Goal: Transaction & Acquisition: Purchase product/service

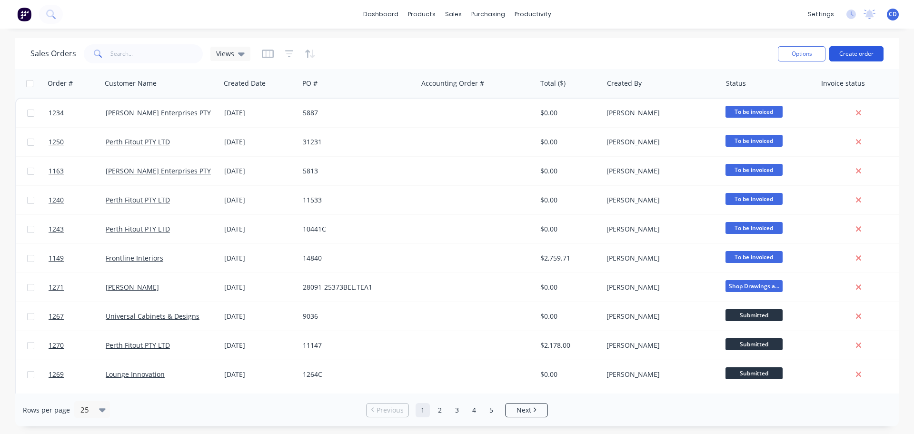
click at [856, 55] on button "Create order" at bounding box center [857, 53] width 54 height 15
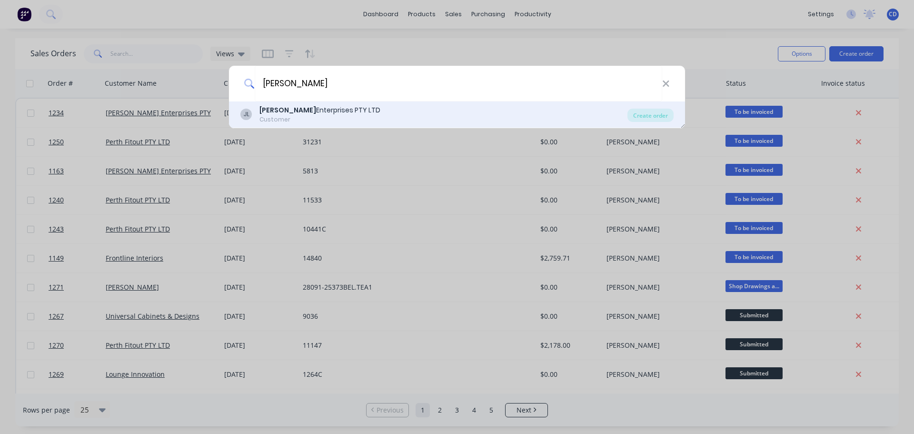
type input "[PERSON_NAME]"
click at [306, 110] on div "[PERSON_NAME] Enterprises PTY LTD" at bounding box center [320, 110] width 121 height 10
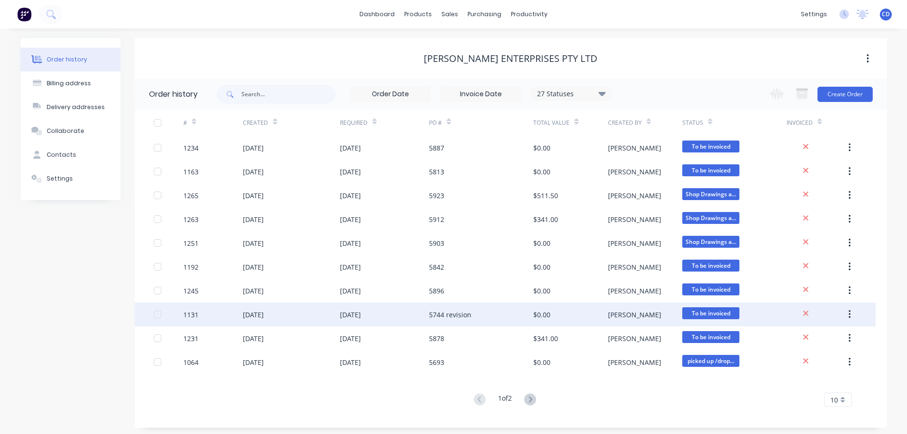
click at [849, 314] on icon "button" at bounding box center [850, 314] width 2 height 9
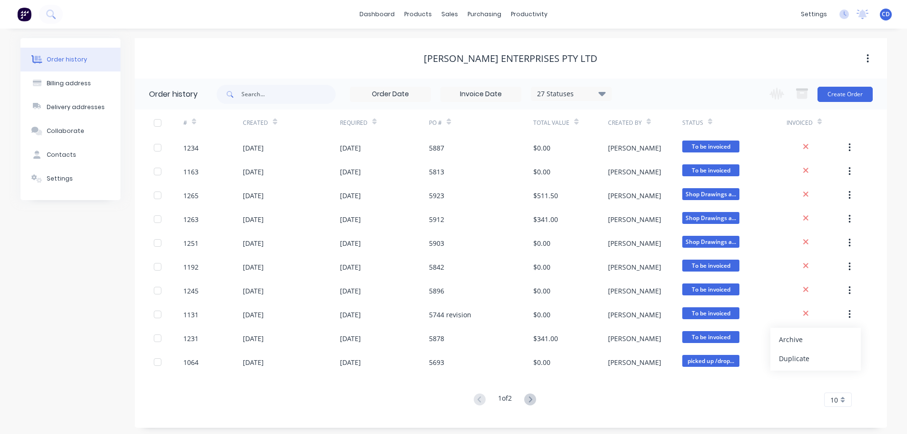
click at [820, 338] on div "Archive" at bounding box center [815, 339] width 73 height 14
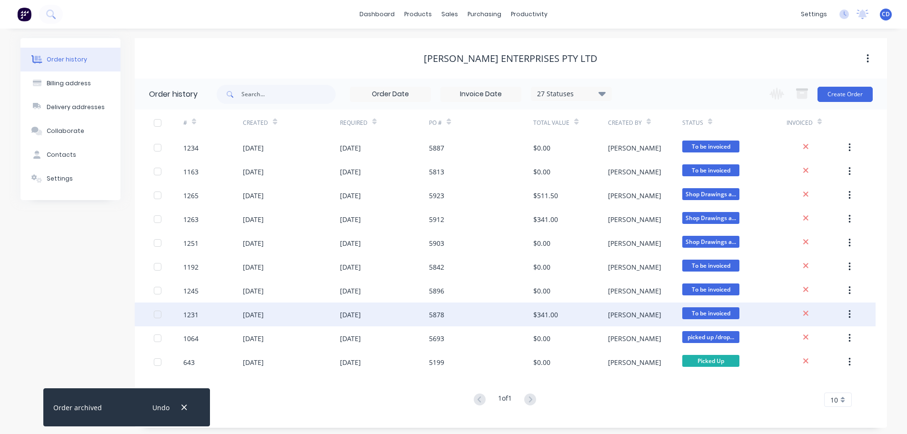
click at [850, 312] on icon "button" at bounding box center [850, 314] width 2 height 9
click at [821, 338] on div "Archive" at bounding box center [815, 339] width 73 height 14
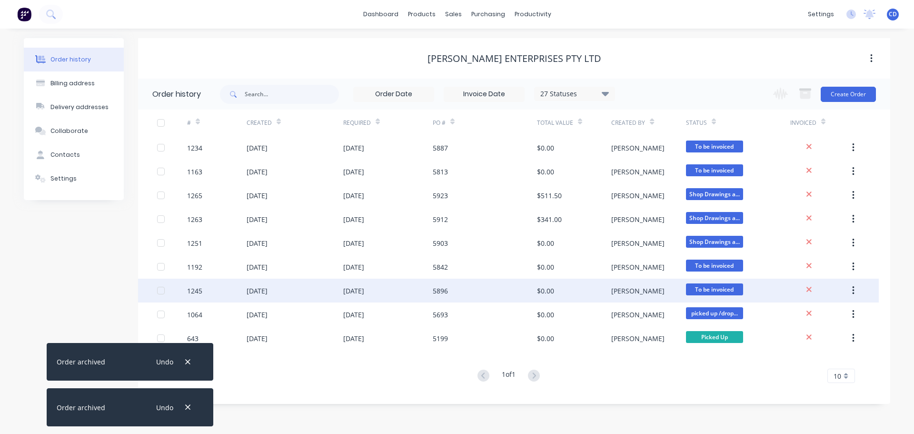
click at [855, 293] on button "button" at bounding box center [853, 290] width 22 height 17
click at [837, 312] on div "Archive" at bounding box center [819, 316] width 73 height 14
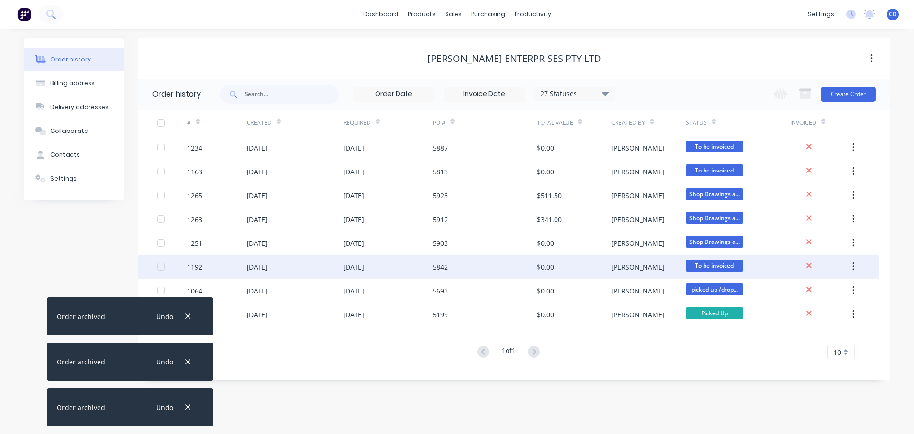
click at [857, 263] on button "button" at bounding box center [853, 266] width 22 height 17
click at [804, 291] on div "Archive" at bounding box center [819, 292] width 73 height 14
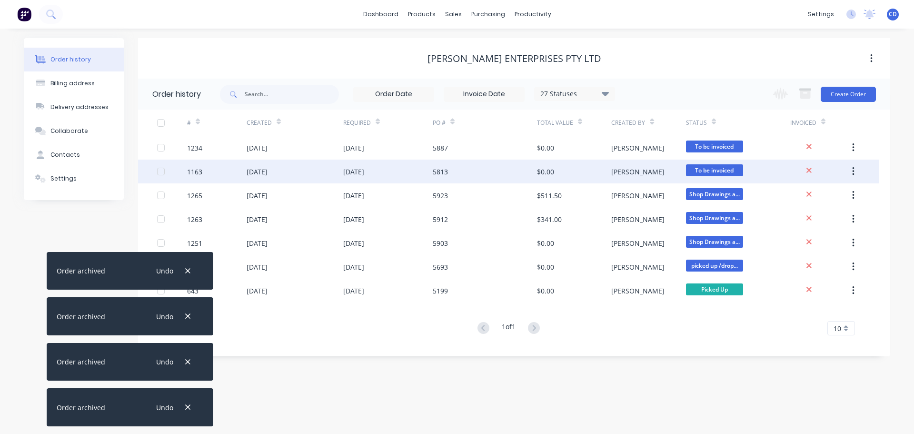
click at [859, 172] on button "button" at bounding box center [853, 171] width 22 height 17
click at [790, 195] on div "Archive" at bounding box center [819, 197] width 73 height 14
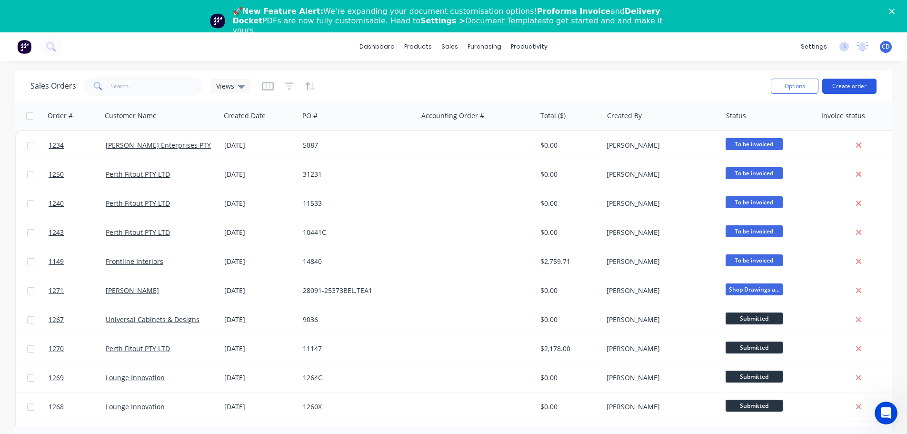
click at [847, 82] on button "Create order" at bounding box center [849, 86] width 54 height 15
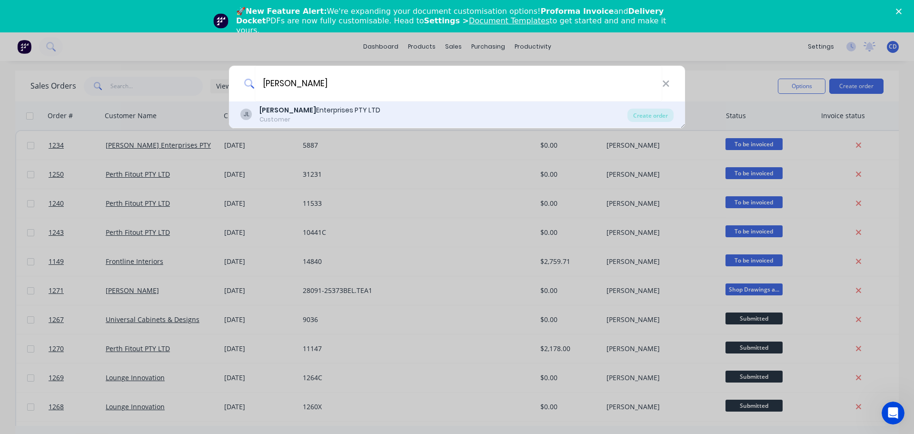
type input "[PERSON_NAME]"
click at [279, 106] on b "[PERSON_NAME]" at bounding box center [288, 110] width 57 height 10
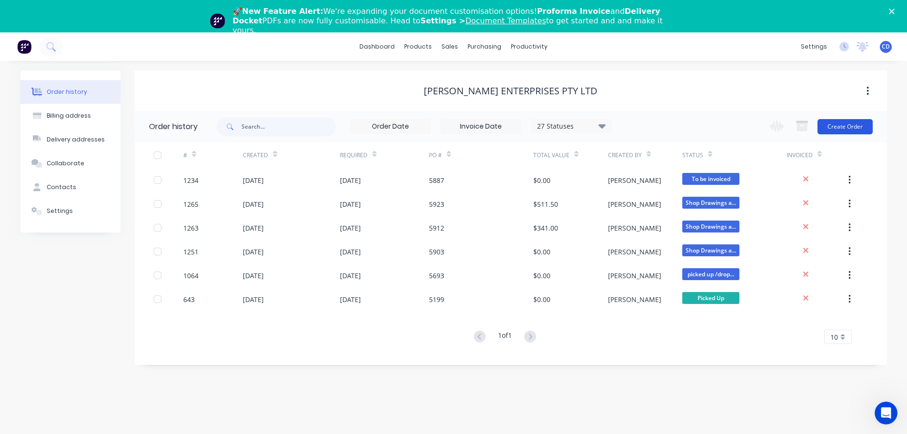
click at [846, 130] on button "Create Order" at bounding box center [845, 126] width 55 height 15
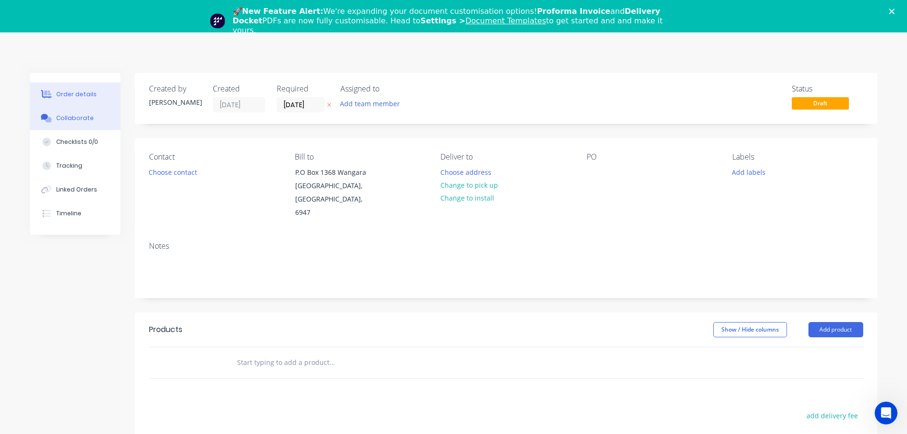
click at [93, 120] on button "Collaborate" at bounding box center [75, 118] width 90 height 24
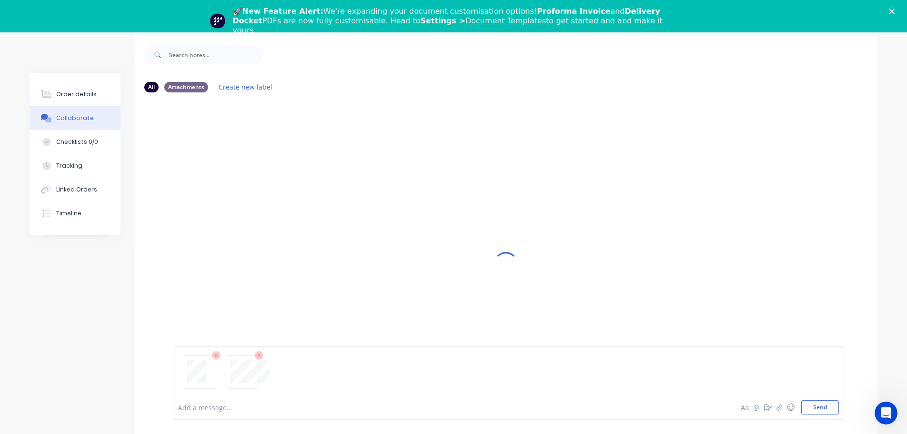
scroll to position [95, 0]
click at [819, 414] on div "Add a message... Aa @ ☺ Send" at bounding box center [508, 382] width 671 height 73
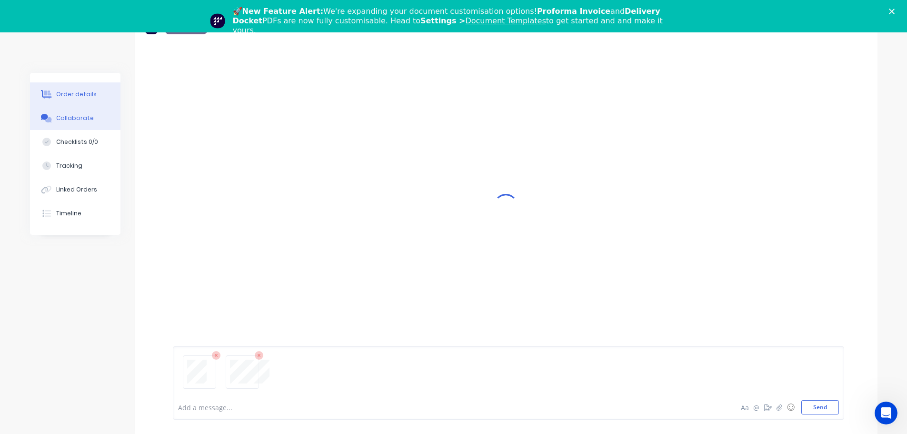
drag, startPoint x: 71, startPoint y: 94, endPoint x: 74, endPoint y: 100, distance: 6.4
click at [71, 94] on div "Order details" at bounding box center [76, 94] width 40 height 9
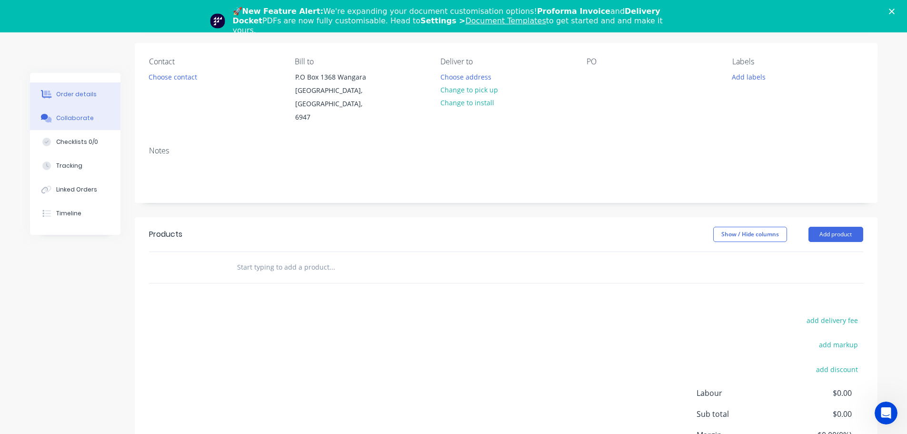
click at [76, 118] on div "Collaborate" at bounding box center [75, 118] width 38 height 9
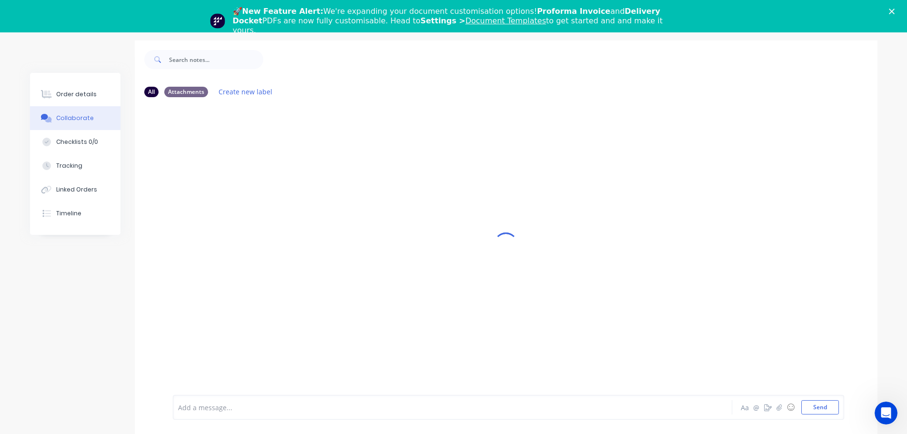
scroll to position [47, 0]
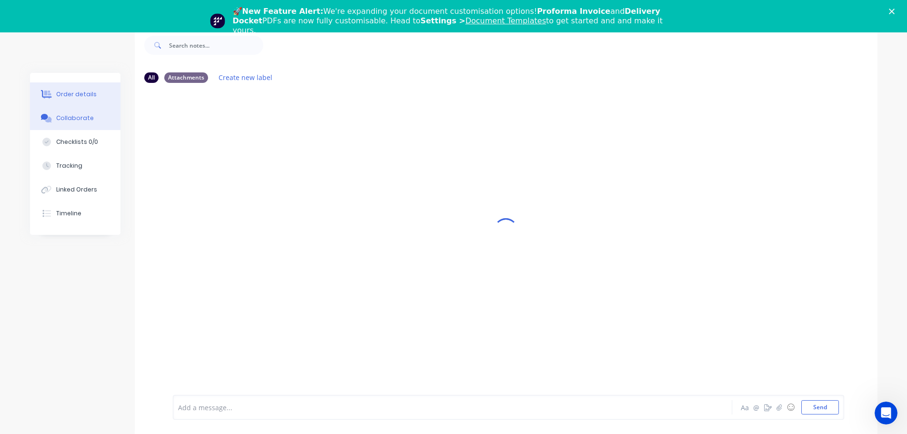
click at [51, 99] on button "Order details" at bounding box center [75, 94] width 90 height 24
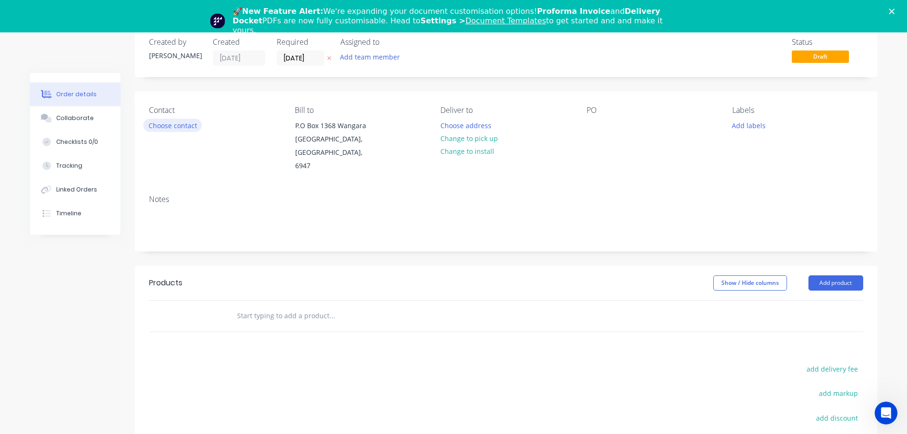
click at [182, 128] on button "Choose contact" at bounding box center [172, 125] width 59 height 13
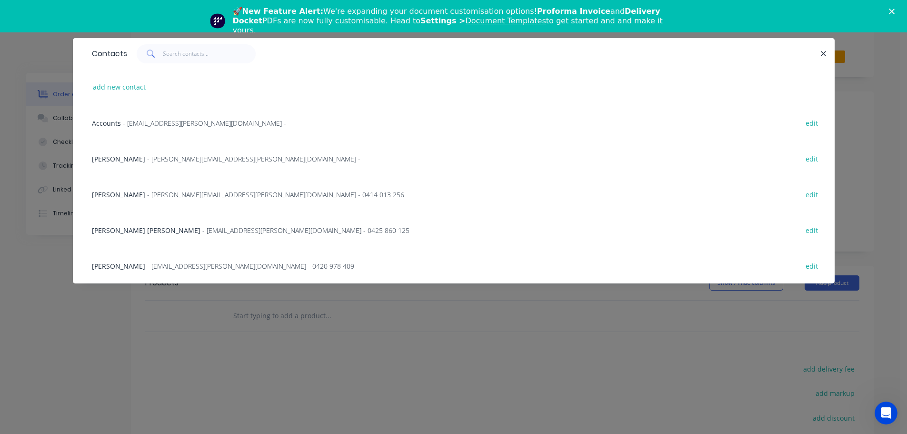
click at [151, 193] on span "- [PERSON_NAME][EMAIL_ADDRESS][PERSON_NAME][DOMAIN_NAME] - 0414 013 256" at bounding box center [275, 194] width 257 height 9
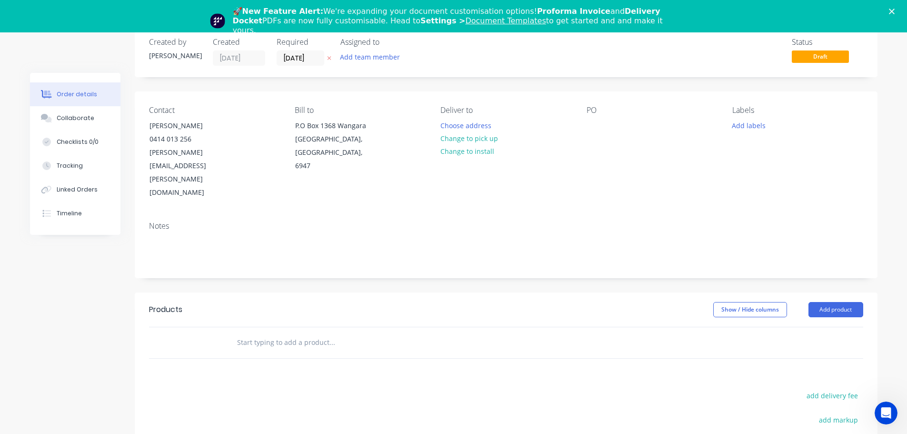
click at [564, 128] on div "Deliver to Choose address Change to pick up Change to install" at bounding box center [505, 153] width 130 height 94
click at [590, 129] on div at bounding box center [594, 126] width 15 height 14
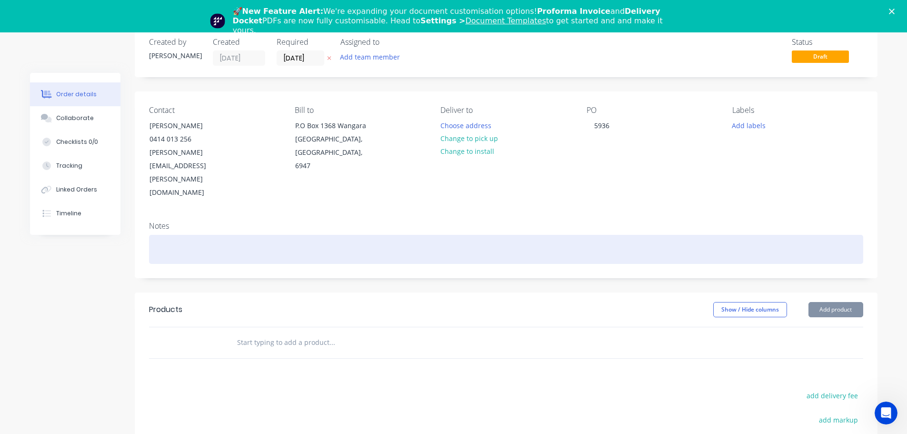
click at [184, 235] on div at bounding box center [506, 249] width 714 height 29
click at [195, 235] on div "White Satin pC" at bounding box center [506, 249] width 714 height 29
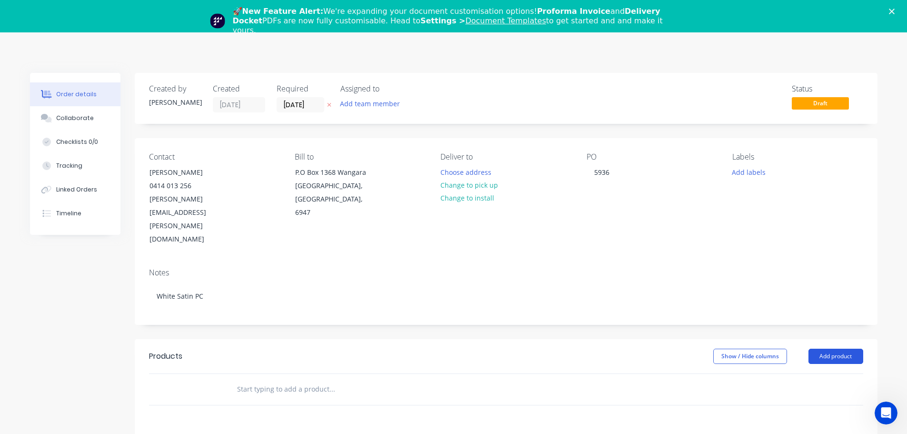
click at [830, 349] on button "Add product" at bounding box center [836, 356] width 55 height 15
click at [812, 392] on div "Basic product" at bounding box center [817, 399] width 73 height 14
click at [272, 398] on div at bounding box center [269, 405] width 80 height 14
paste div
click at [247, 398] on div "APT 1205 650x550mm" at bounding box center [256, 410] width 54 height 24
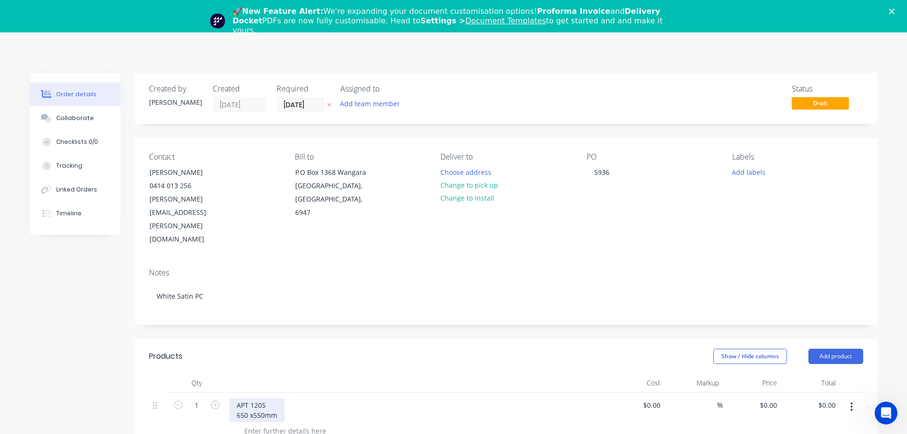
click at [251, 398] on div "APT 1205 650 x550mm" at bounding box center [257, 410] width 56 height 24
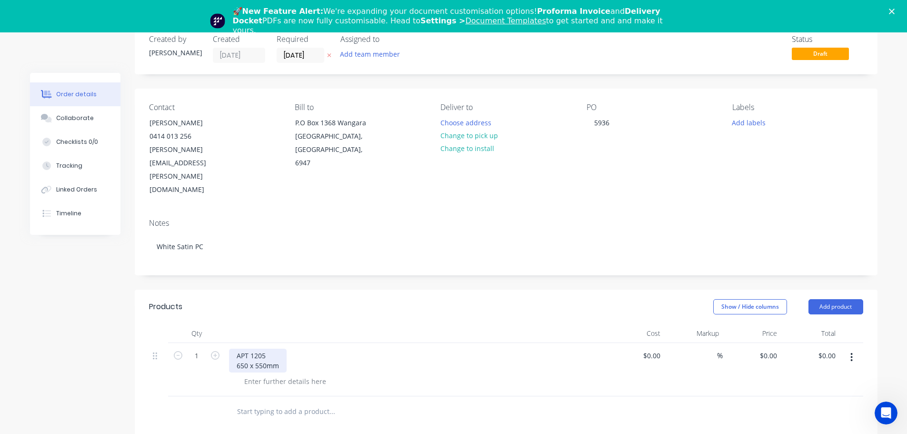
scroll to position [95, 0]
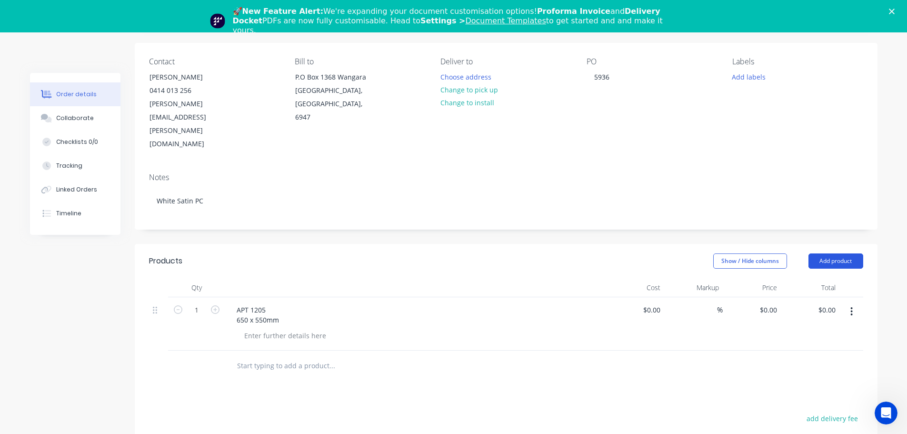
click at [836, 253] on button "Add product" at bounding box center [836, 260] width 55 height 15
click at [803, 297] on div "Basic product" at bounding box center [817, 304] width 73 height 14
click at [268, 356] on div at bounding box center [269, 363] width 80 height 14
paste div
click at [250, 356] on div "APT 1201 1290x550mm" at bounding box center [258, 368] width 58 height 24
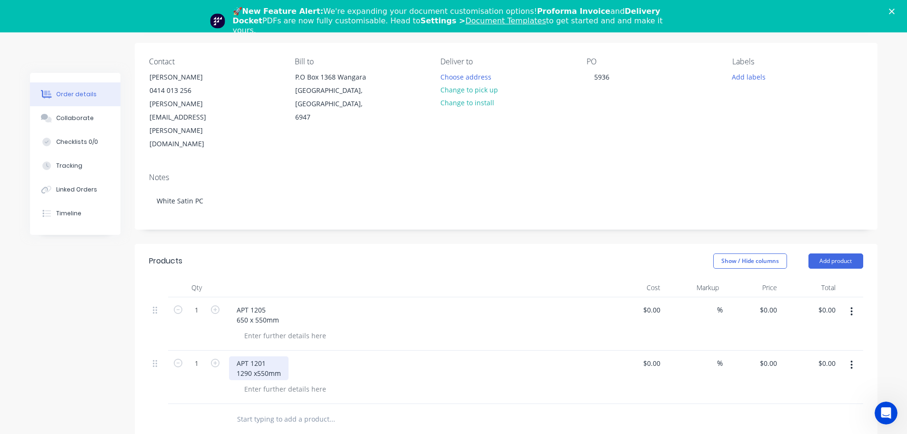
click at [257, 356] on div "APT 1201 1290 x550mm" at bounding box center [259, 368] width 60 height 24
click at [864, 244] on header "Products Show / Hide columns Add product" at bounding box center [506, 261] width 743 height 34
click at [855, 253] on button "Add product" at bounding box center [836, 260] width 55 height 15
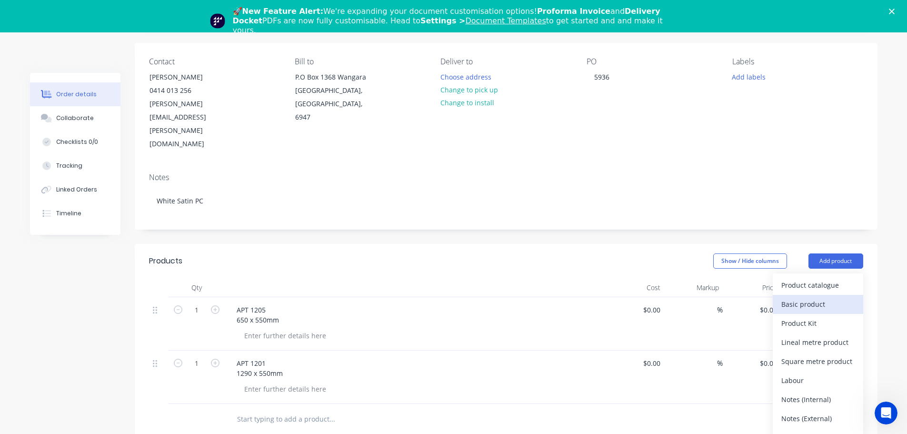
click at [800, 297] on div "Basic product" at bounding box center [817, 304] width 73 height 14
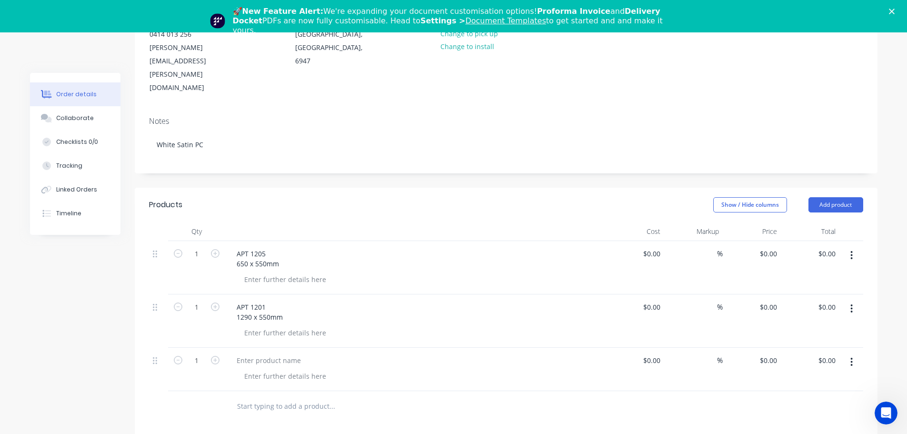
scroll to position [238, 0]
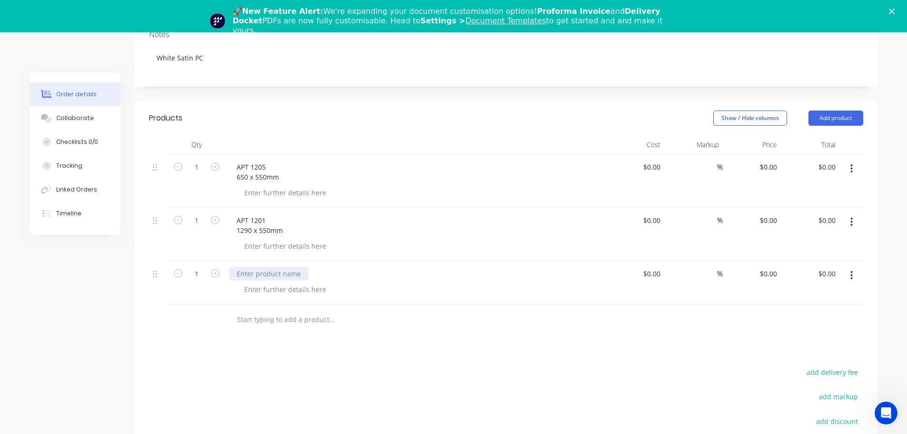
click at [244, 267] on div at bounding box center [269, 274] width 80 height 14
paste div
click at [246, 267] on div "APT 2205 650x550mm" at bounding box center [256, 279] width 54 height 24
click at [251, 267] on div "APT 2205 650 x550mm" at bounding box center [257, 279] width 56 height 24
click at [848, 110] on button "Add product" at bounding box center [836, 117] width 55 height 15
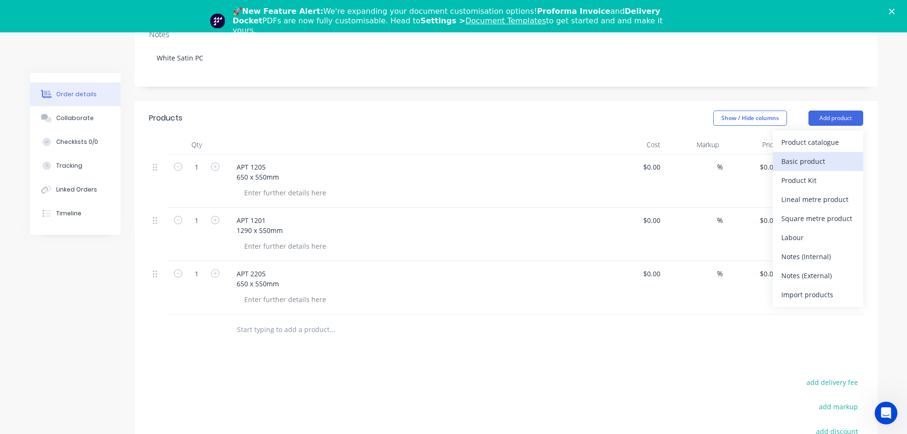
click at [793, 154] on div "Basic product" at bounding box center [817, 161] width 73 height 14
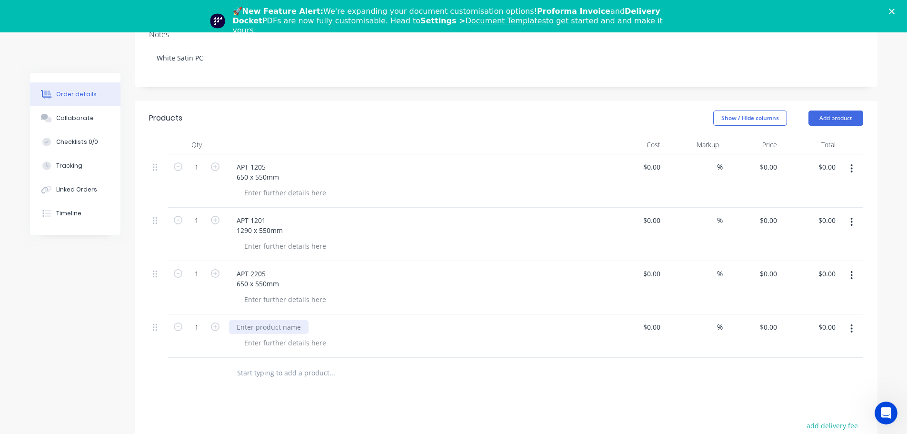
click at [276, 320] on div at bounding box center [269, 327] width 80 height 14
paste div
click at [248, 320] on div "APT 2206 650x550mm" at bounding box center [256, 332] width 54 height 24
drag, startPoint x: 253, startPoint y: 293, endPoint x: 258, endPoint y: 299, distance: 7.4
click at [253, 320] on div "APT 2206 650 x550mm" at bounding box center [257, 332] width 56 height 24
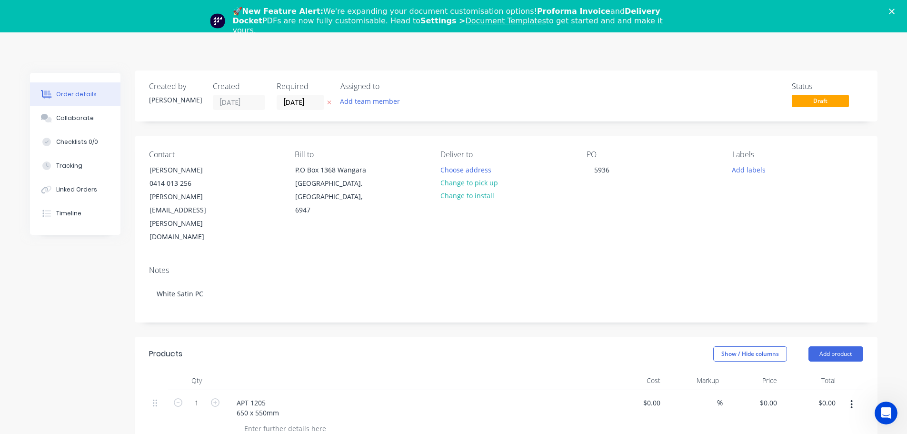
scroll to position [0, 0]
click at [292, 108] on input "[DATE]" at bounding box center [300, 105] width 47 height 14
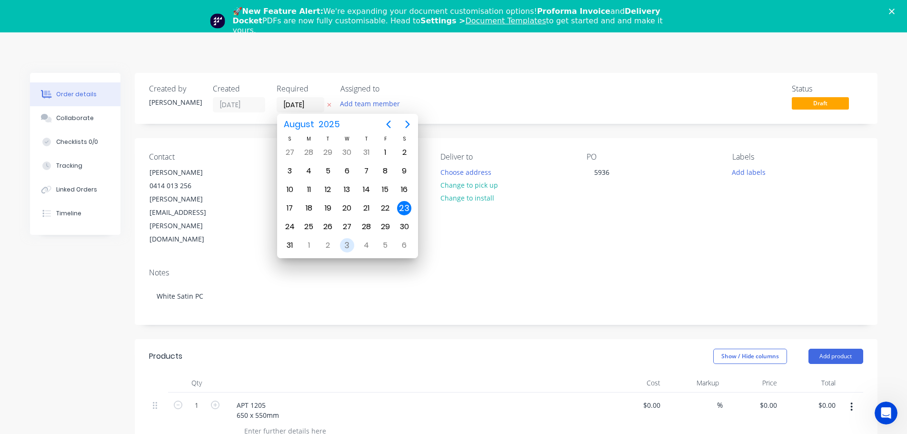
click at [348, 244] on div "3" at bounding box center [347, 245] width 14 height 14
type input "[DATE]"
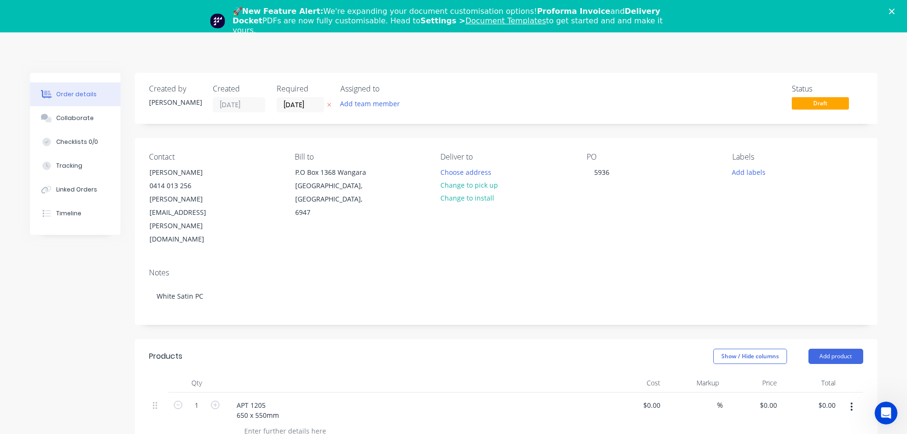
click at [750, 162] on div "Labels Add labels" at bounding box center [797, 199] width 130 height 94
click at [750, 168] on button "Add labels" at bounding box center [749, 171] width 44 height 13
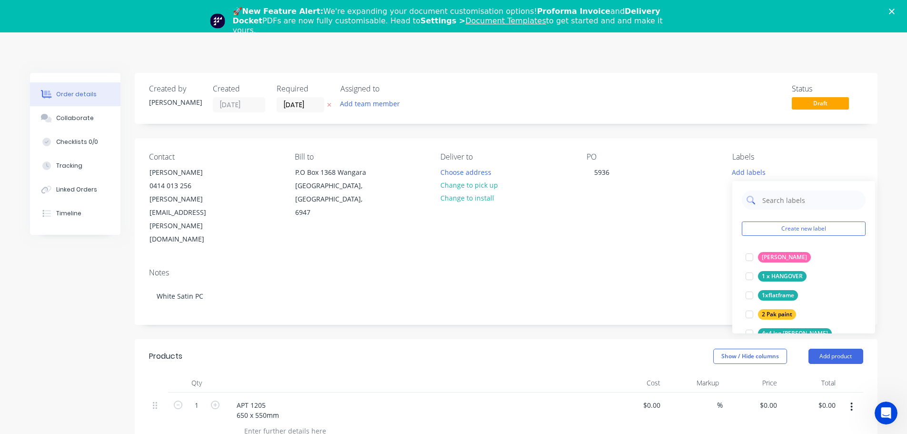
click at [799, 198] on input "text" at bounding box center [811, 199] width 100 height 19
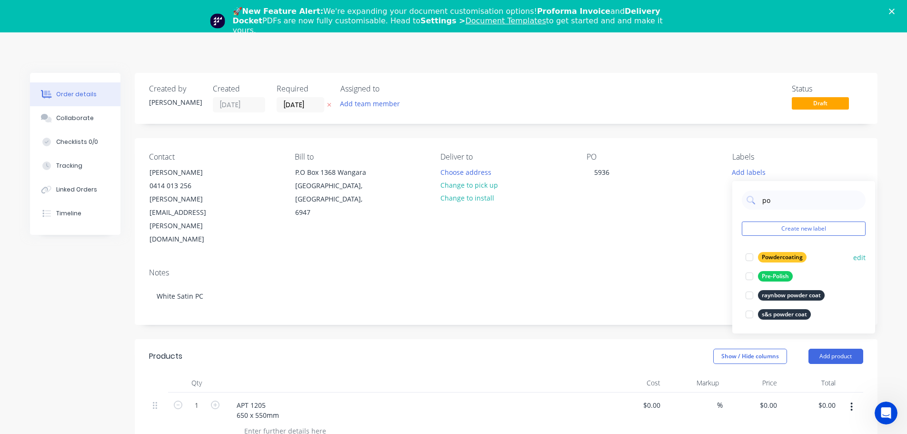
type input "po"
click at [784, 259] on div "Powdercoating" at bounding box center [782, 257] width 49 height 10
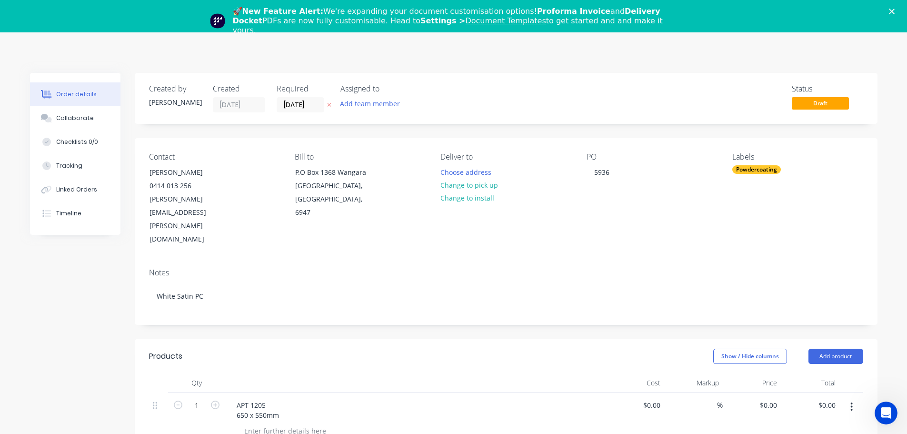
click at [895, 10] on polygon "Close" at bounding box center [892, 12] width 6 height 6
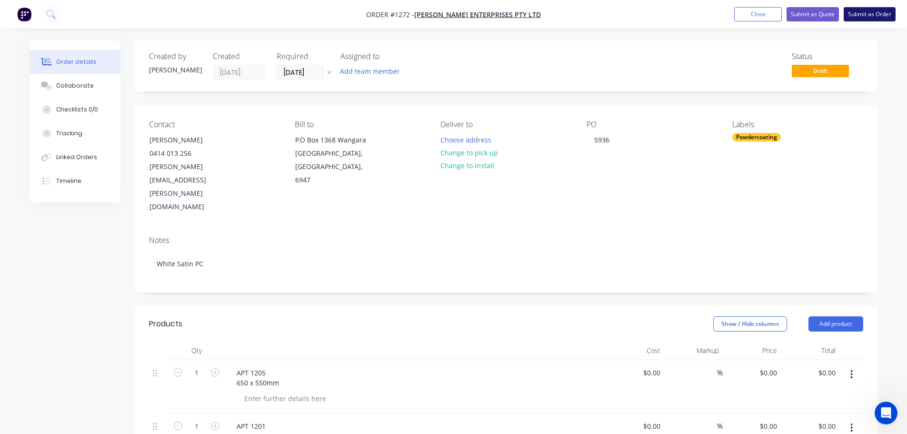
click at [864, 18] on button "Submit as Order" at bounding box center [870, 14] width 52 height 14
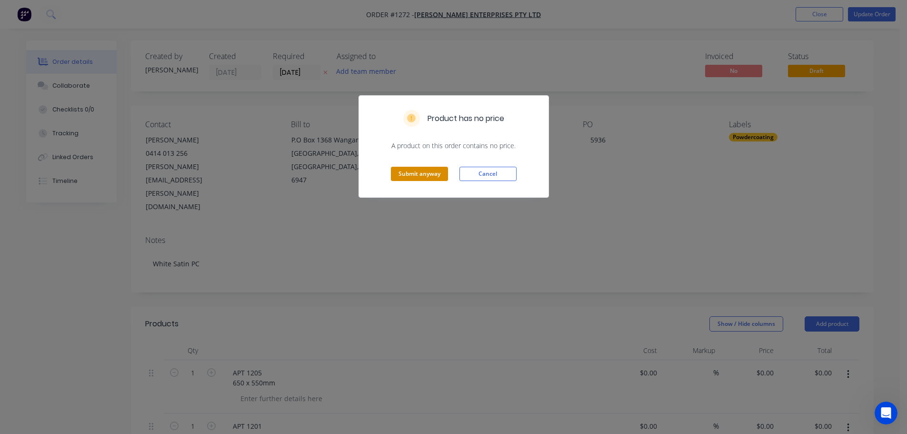
click at [403, 171] on button "Submit anyway" at bounding box center [419, 174] width 57 height 14
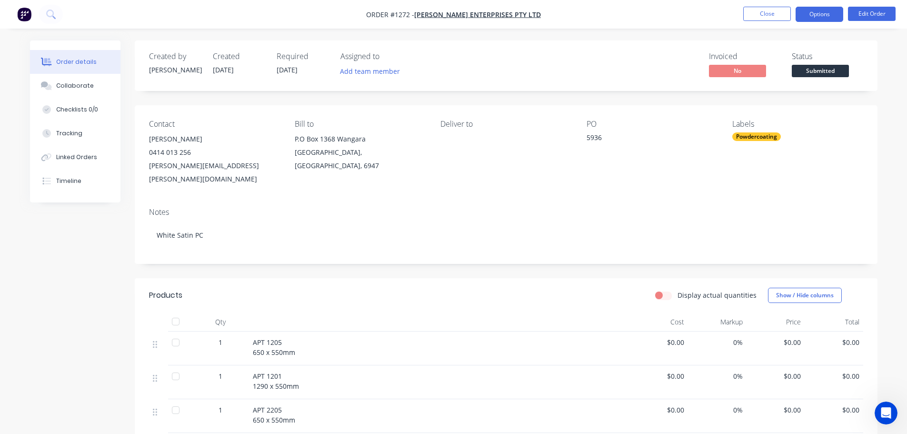
click at [830, 14] on button "Options" at bounding box center [820, 14] width 48 height 15
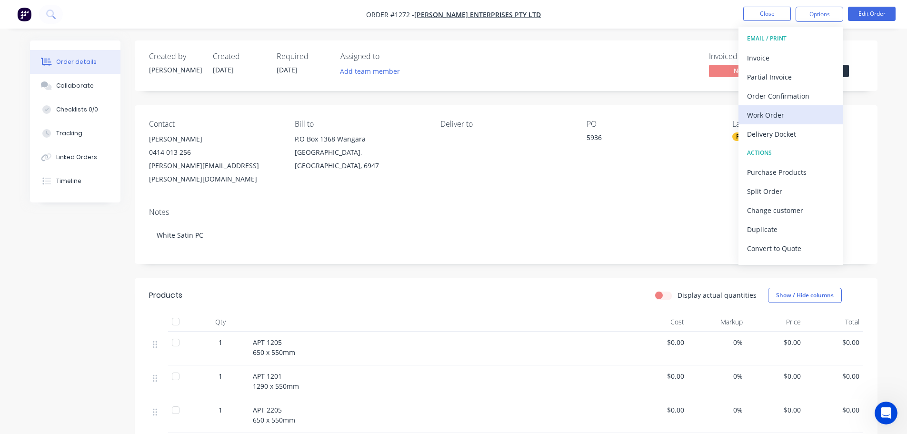
click at [787, 121] on div "Work Order" at bounding box center [791, 115] width 88 height 14
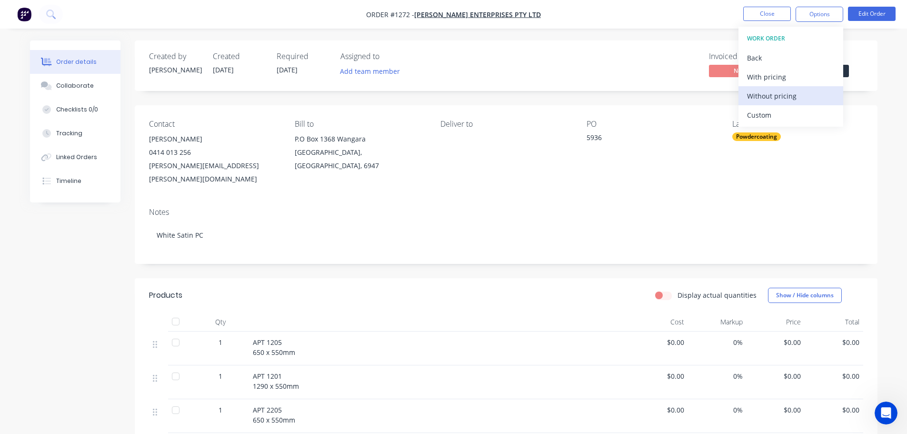
click at [787, 96] on div "Without pricing" at bounding box center [791, 96] width 88 height 14
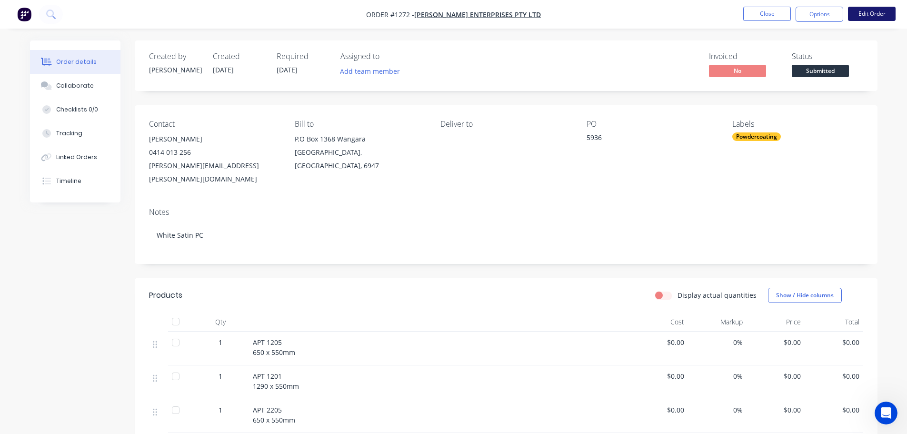
click at [871, 14] on button "Edit Order" at bounding box center [872, 14] width 48 height 14
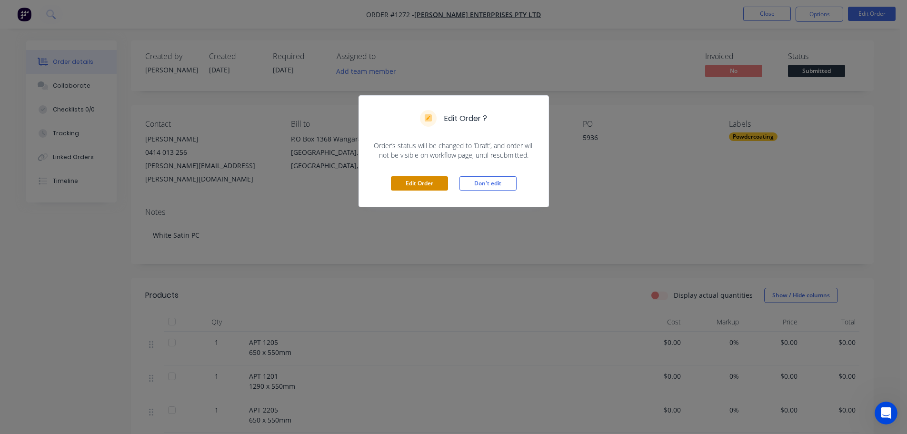
click at [426, 179] on button "Edit Order" at bounding box center [419, 183] width 57 height 14
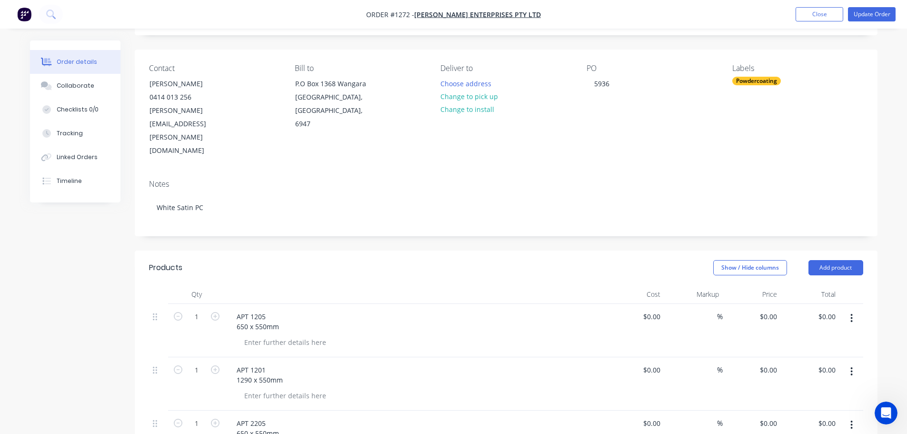
scroll to position [143, 0]
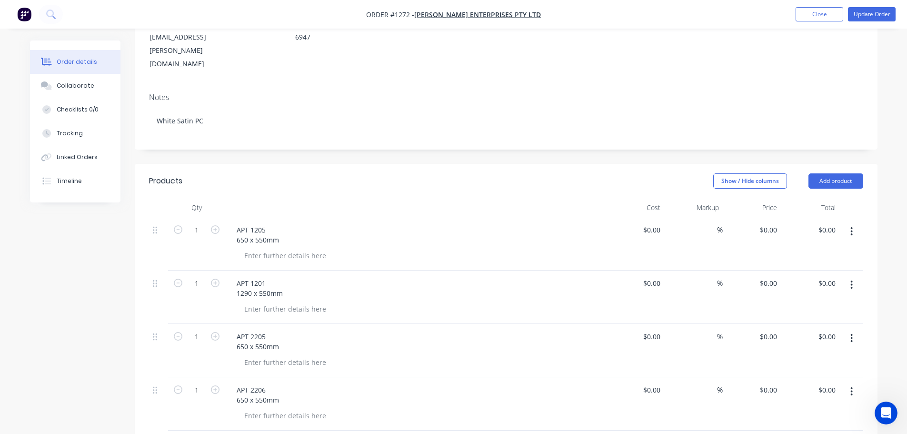
click at [770, 217] on div "$0.00 $0.00" at bounding box center [752, 243] width 59 height 53
click at [769, 223] on div "0 0" at bounding box center [773, 230] width 15 height 14
type input "$155.00"
click at [774, 276] on input "0" at bounding box center [770, 283] width 22 height 14
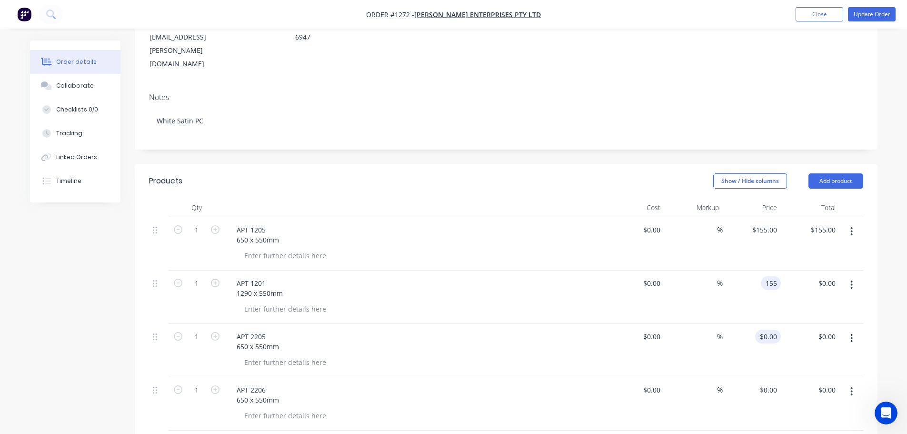
type input "$155.00"
click at [766, 330] on div "0 0" at bounding box center [773, 337] width 15 height 14
type input "$155.00"
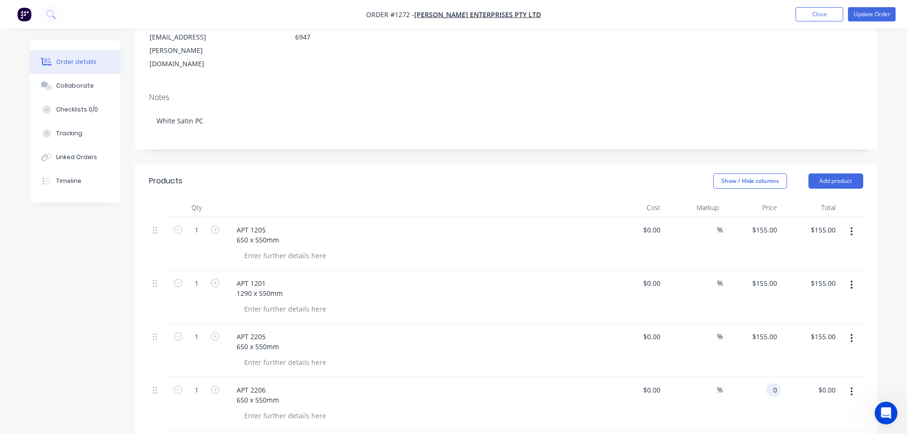
click at [773, 383] on input "0" at bounding box center [775, 390] width 11 height 14
type input "$155.00"
click at [744, 270] on div "$155.00 $155.00" at bounding box center [752, 296] width 59 height 53
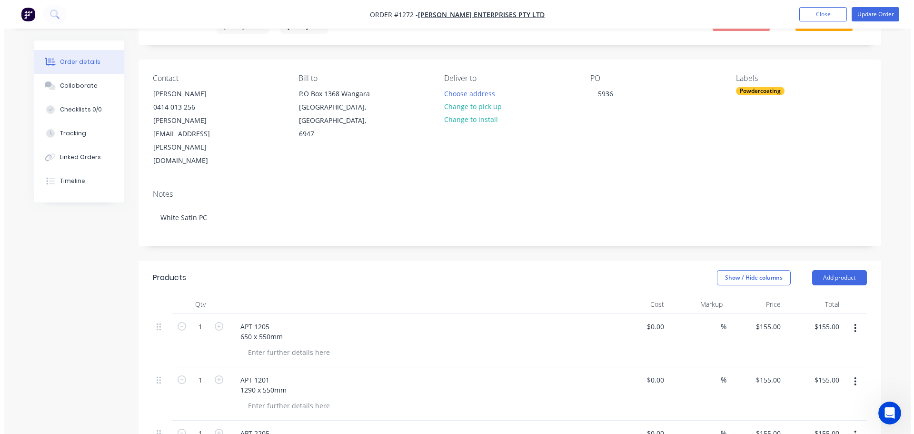
scroll to position [0, 0]
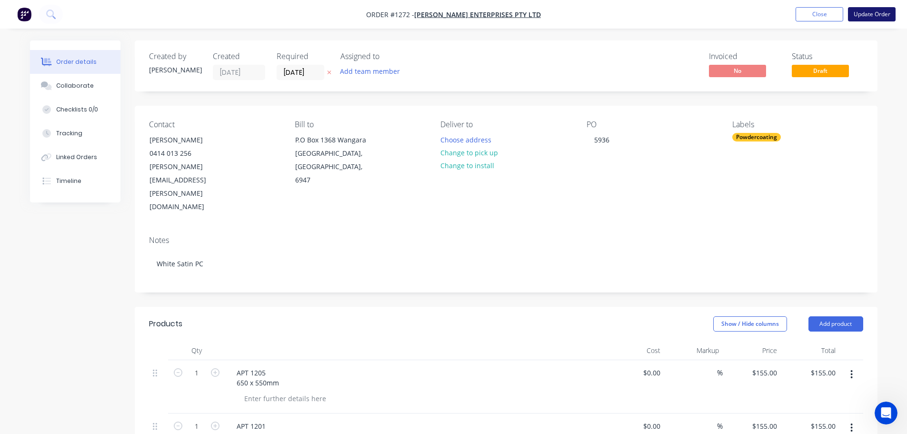
click at [868, 12] on button "Update Order" at bounding box center [872, 14] width 48 height 14
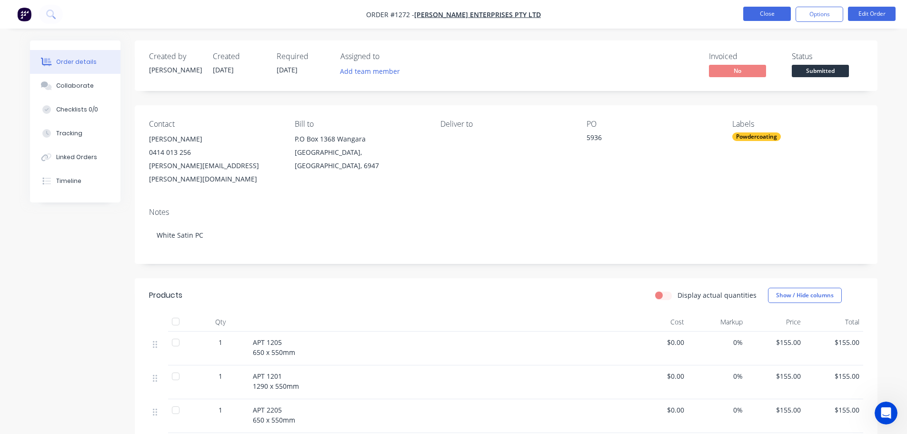
click at [770, 11] on button "Close" at bounding box center [767, 14] width 48 height 14
